Goal: Information Seeking & Learning: Find specific page/section

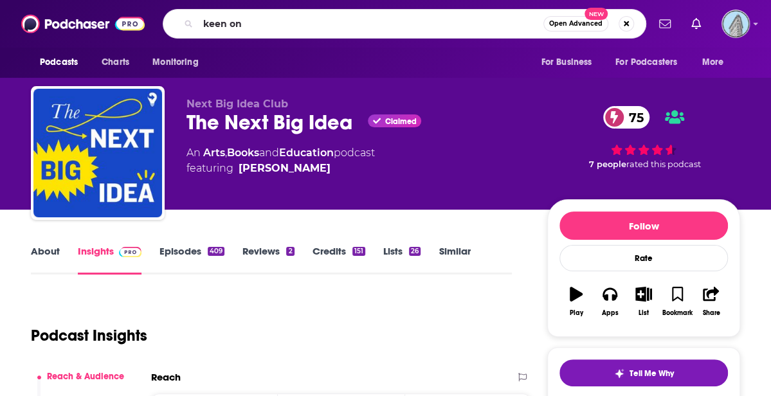
type input "keen on"
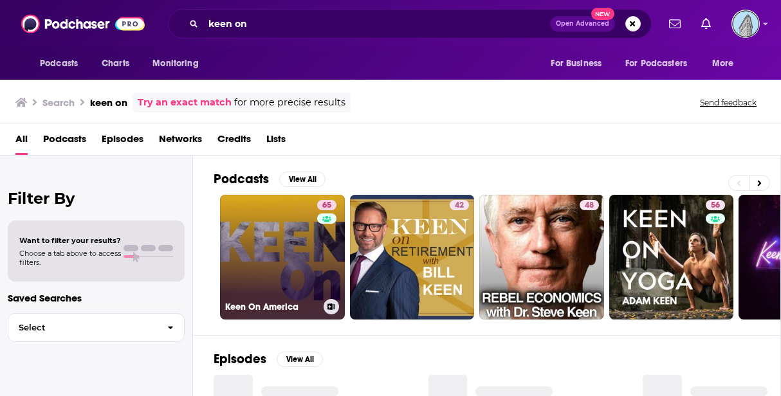
click at [272, 235] on link "65 Keen On America" at bounding box center [282, 257] width 125 height 125
